Goal: Information Seeking & Learning: Learn about a topic

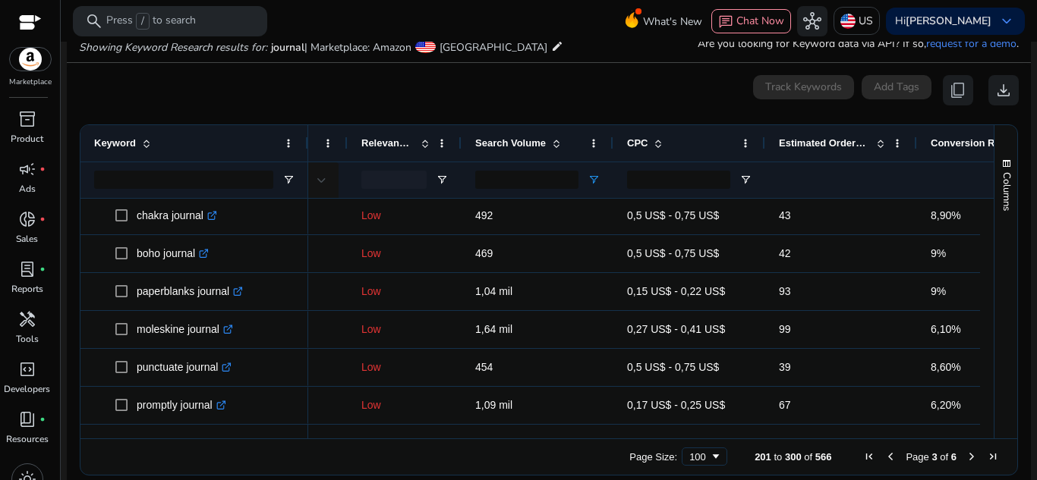
scroll to position [20, 0]
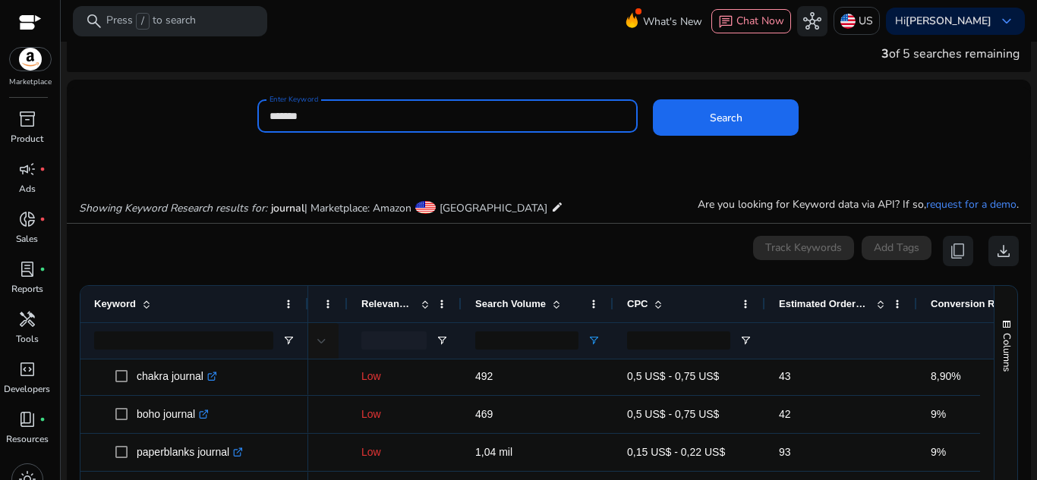
drag, startPoint x: 405, startPoint y: 116, endPoint x: 244, endPoint y: 112, distance: 160.2
click at [244, 112] on div "Enter Keyword ******* Search" at bounding box center [543, 123] width 952 height 49
click at [346, 119] on input "**********" at bounding box center [447, 116] width 357 height 17
type input "**********"
click at [653, 99] on button "Search" at bounding box center [726, 117] width 146 height 36
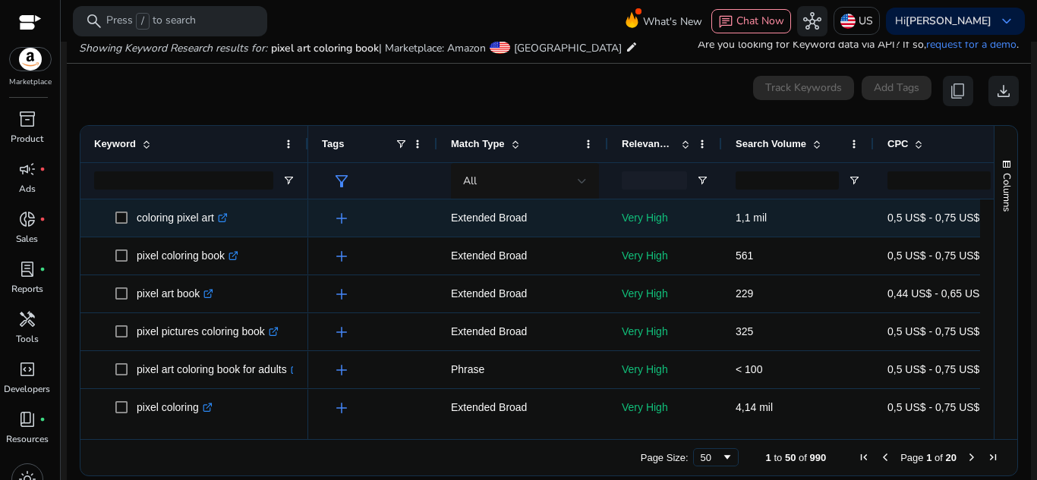
scroll to position [181, 0]
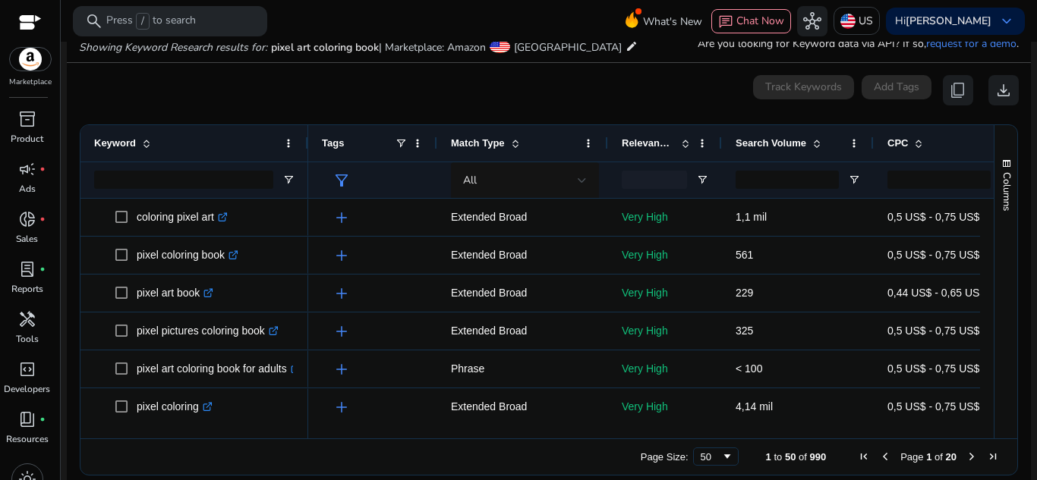
drag, startPoint x: 424, startPoint y: 440, endPoint x: 528, endPoint y: 436, distance: 104.1
click at [528, 436] on div "Drag here to set row groups Drag here to set column labels Keyword Tags 63" at bounding box center [549, 299] width 938 height 351
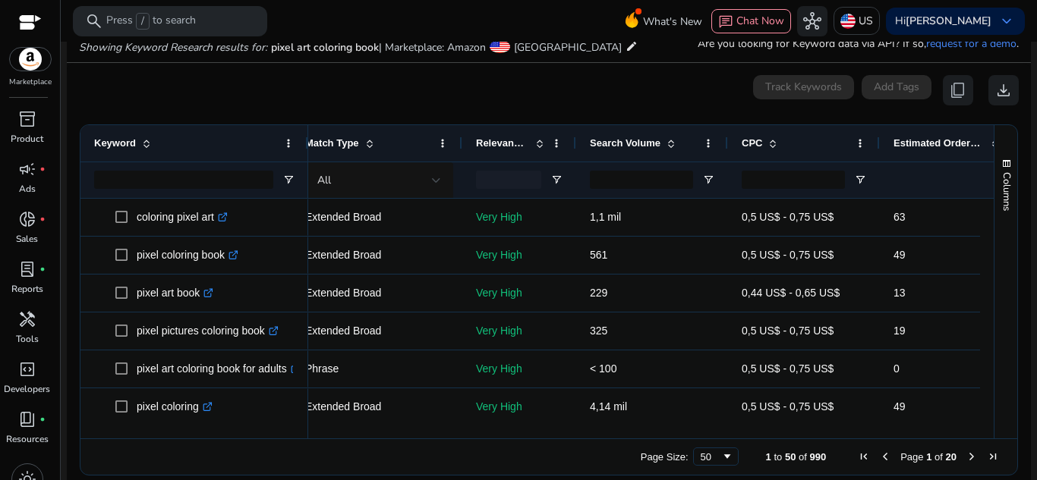
scroll to position [0, 0]
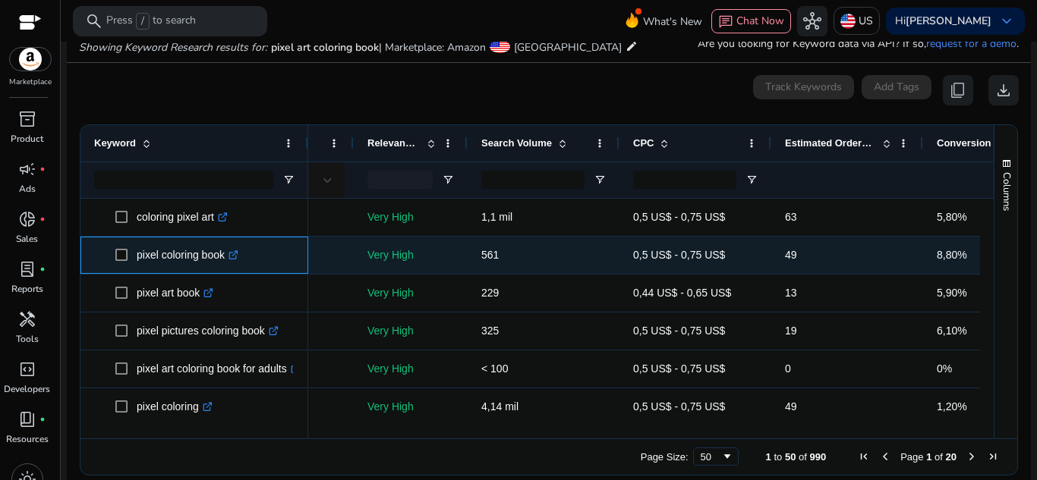
click at [238, 255] on icon ".st0{fill:#2c8af8}" at bounding box center [233, 255] width 10 height 10
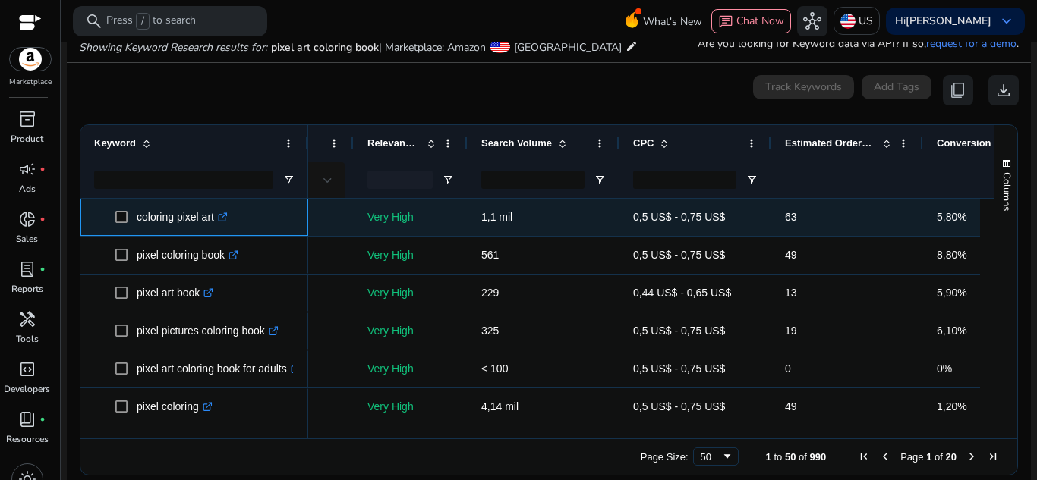
click at [226, 223] on link ".st0{fill:#2c8af8}" at bounding box center [221, 217] width 14 height 12
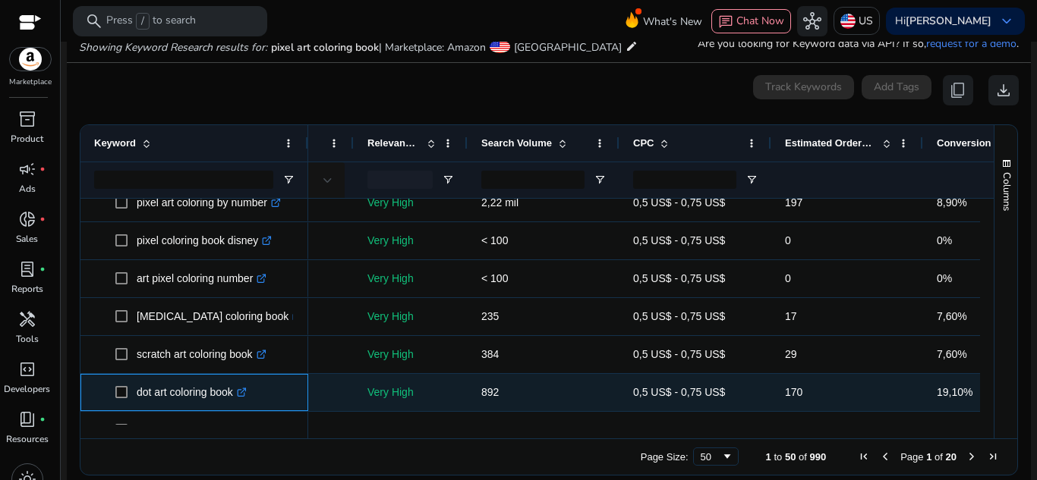
click at [244, 395] on icon at bounding box center [241, 393] width 8 height 8
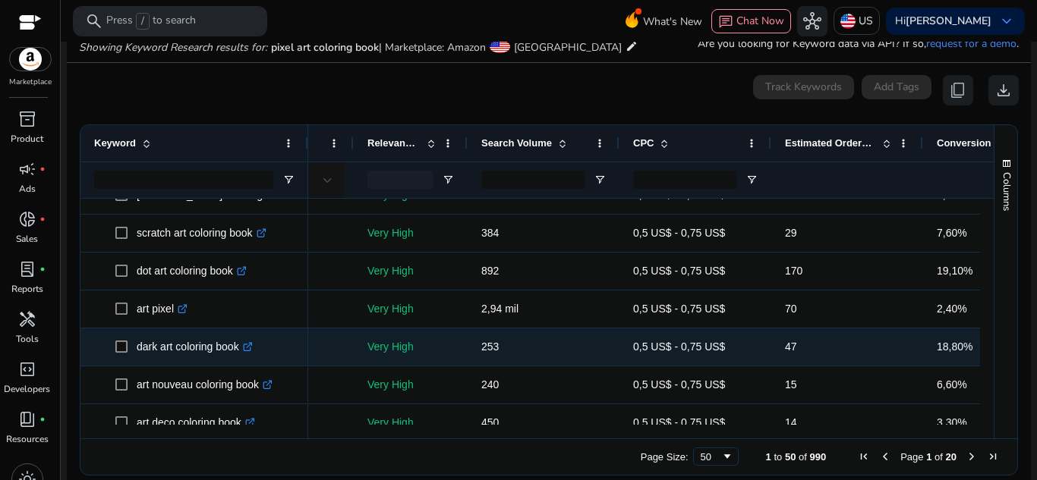
click at [252, 353] on link ".st0{fill:#2c8af8}" at bounding box center [246, 347] width 14 height 12
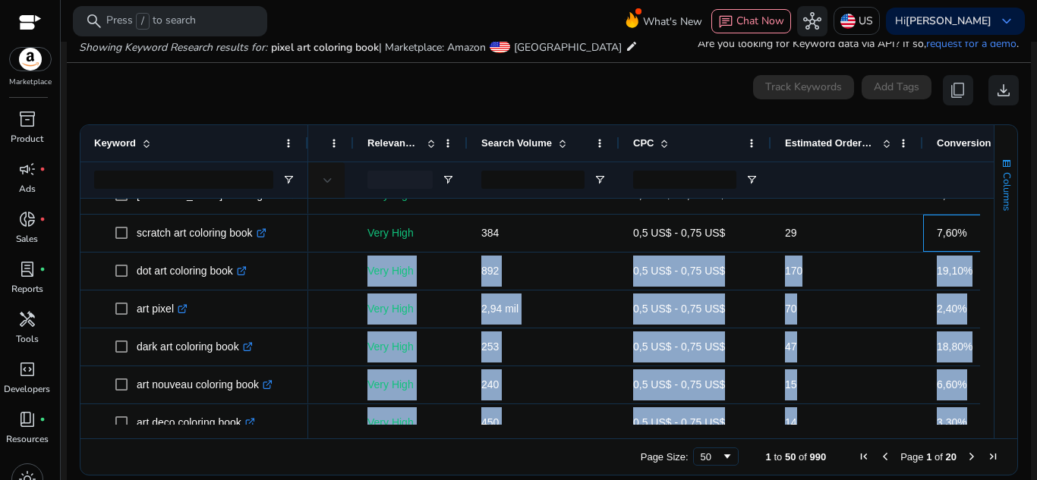
drag, startPoint x: 971, startPoint y: 248, endPoint x: 1002, endPoint y: 224, distance: 39.5
click at [1002, 224] on div "Keyword Match Type Relevance Score CPC" at bounding box center [548, 281] width 937 height 313
click at [1024, 227] on mat-card "0 keyword(s) selected Track Keywords Add Tags content_copy download Press SPACE…" at bounding box center [549, 279] width 964 height 433
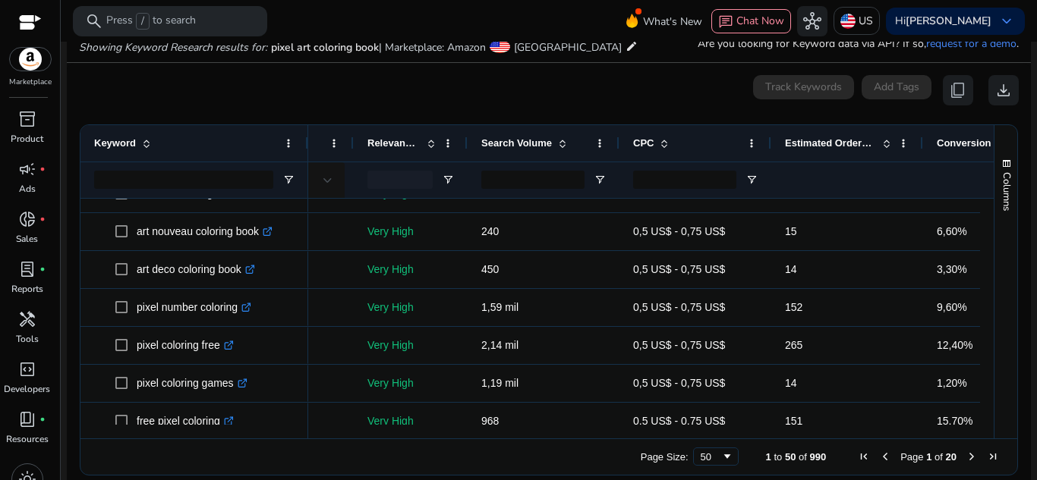
scroll to position [530, 0]
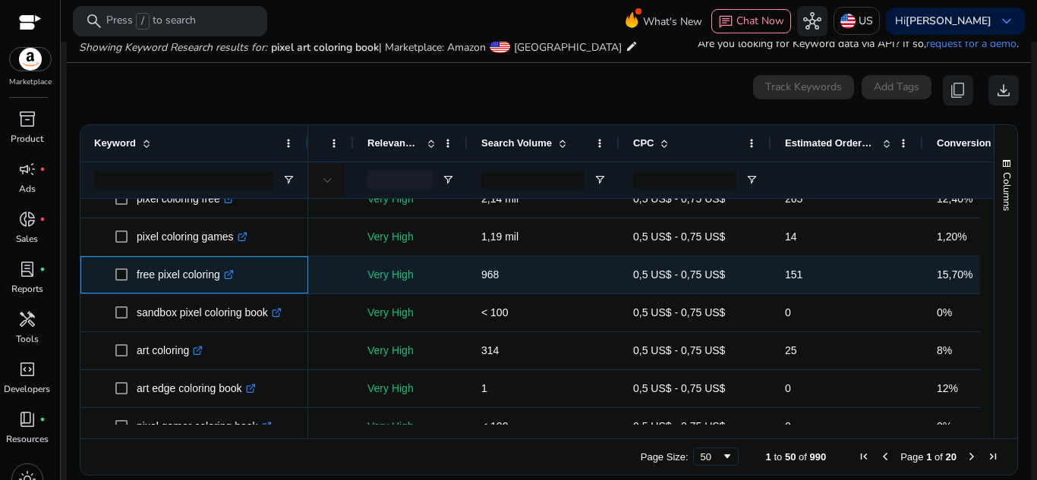
click at [234, 277] on icon ".st0{fill:#2c8af8}" at bounding box center [229, 275] width 10 height 10
